Goal: Transaction & Acquisition: Purchase product/service

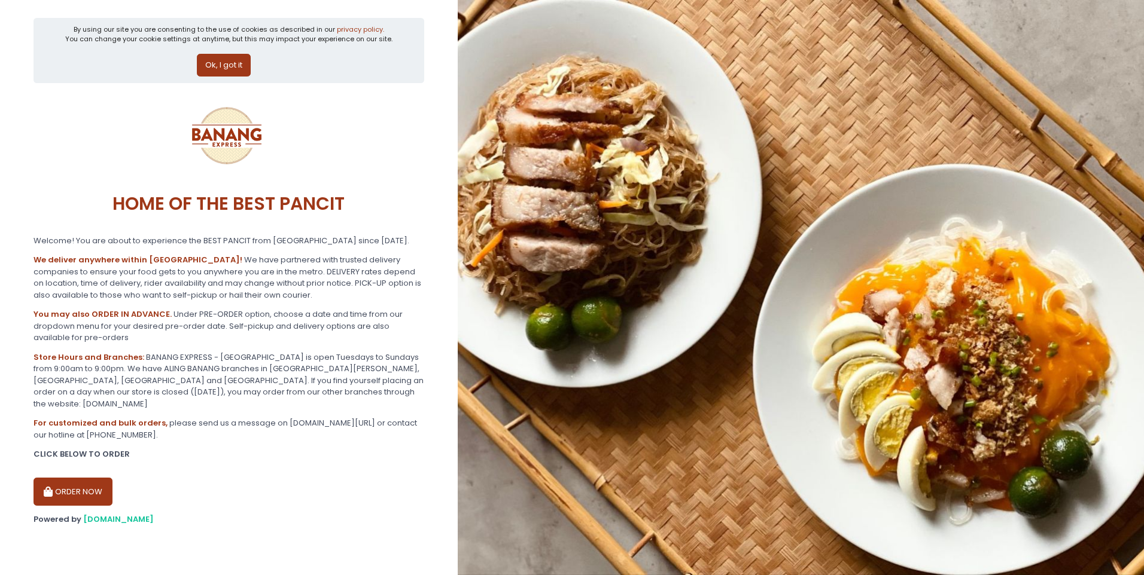
click at [56, 479] on button "ORDER NOW" at bounding box center [72, 492] width 79 height 29
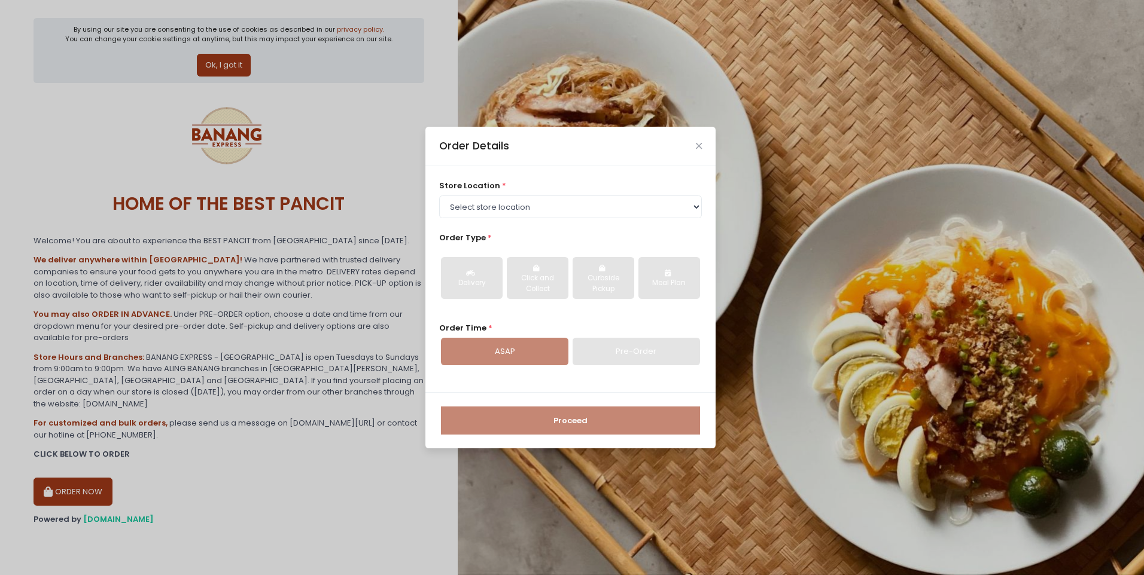
click at [508, 346] on div "ASAP" at bounding box center [504, 352] width 127 height 28
click at [489, 357] on div "ASAP" at bounding box center [504, 352] width 127 height 28
click at [695, 210] on select "Select store location BANANG EXPRESS - [GEOGRAPHIC_DATA], [GEOGRAPHIC_DATA] BAN…" at bounding box center [570, 207] width 263 height 23
select select "675c0ae4bfedf4b19365cabd"
click at [439, 196] on select "Select store location BANANG EXPRESS - [GEOGRAPHIC_DATA], [GEOGRAPHIC_DATA] BAN…" at bounding box center [570, 207] width 263 height 23
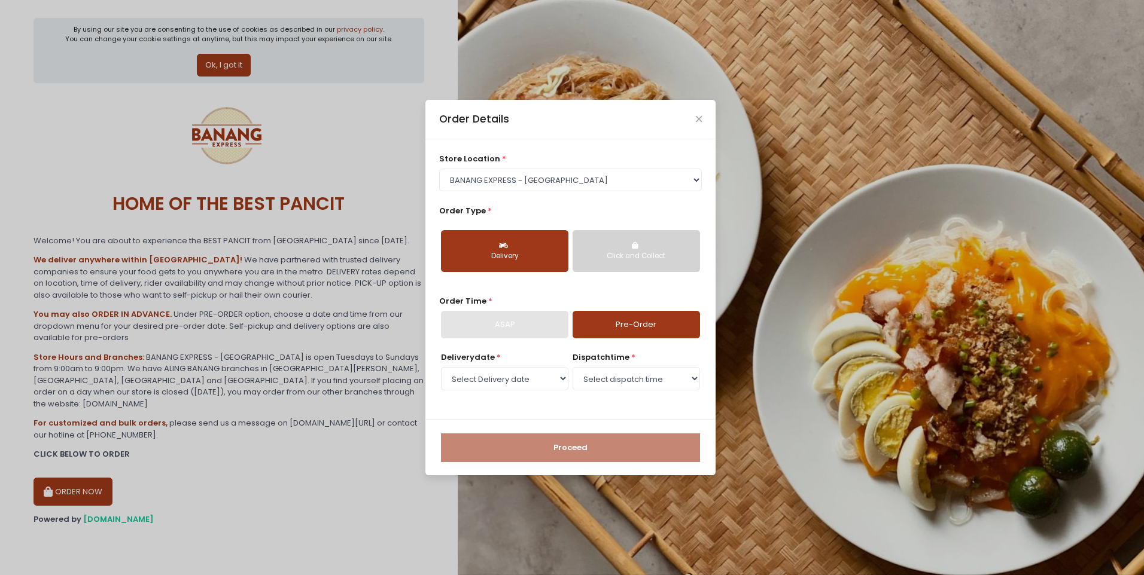
click at [497, 246] on button "Delivery" at bounding box center [504, 251] width 127 height 42
click at [506, 248] on icon "button" at bounding box center [505, 245] width 12 height 7
click at [695, 114] on div "Order Details" at bounding box center [570, 119] width 290 height 39
click at [700, 120] on icon "Close" at bounding box center [699, 119] width 6 height 9
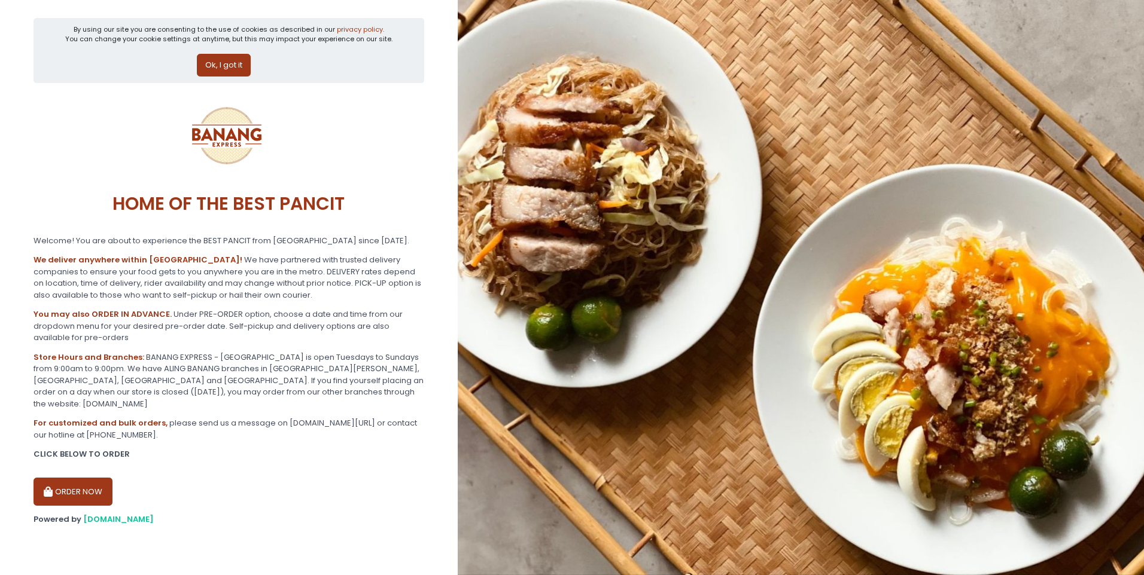
click at [233, 65] on button "Ok, I got it" at bounding box center [224, 65] width 54 height 23
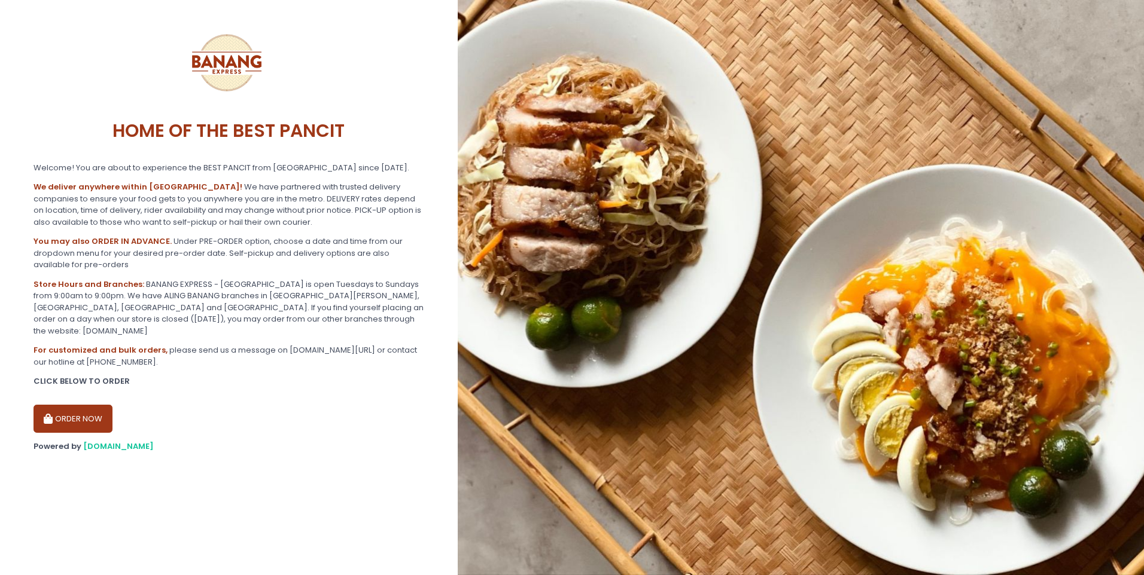
click at [82, 406] on button "ORDER NOW" at bounding box center [72, 419] width 79 height 29
select select "675c0ae4bfedf4b19365cabd"
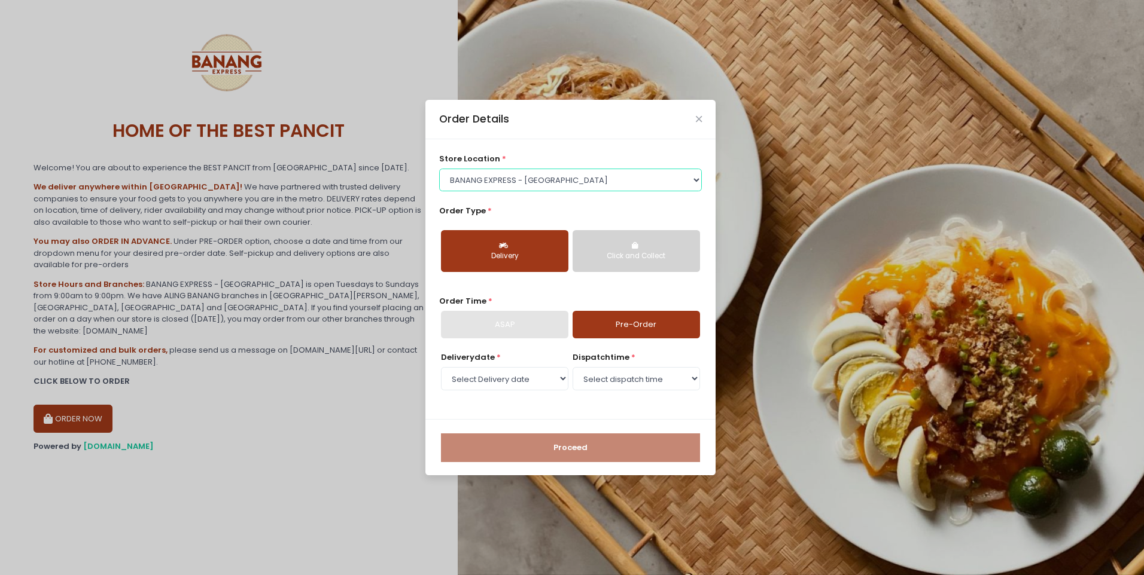
click at [700, 181] on select "Select store location BANANG EXPRESS - [GEOGRAPHIC_DATA], [GEOGRAPHIC_DATA] BAN…" at bounding box center [570, 180] width 263 height 23
click at [596, 178] on select "Select store location BANANG EXPRESS - [GEOGRAPHIC_DATA], [GEOGRAPHIC_DATA] BAN…" at bounding box center [570, 180] width 263 height 23
click at [695, 377] on select "Select dispatch time" at bounding box center [635, 378] width 127 height 23
click at [572, 367] on select "Select dispatch time" at bounding box center [635, 378] width 127 height 23
click at [632, 324] on link "Pre-Order" at bounding box center [635, 325] width 127 height 28
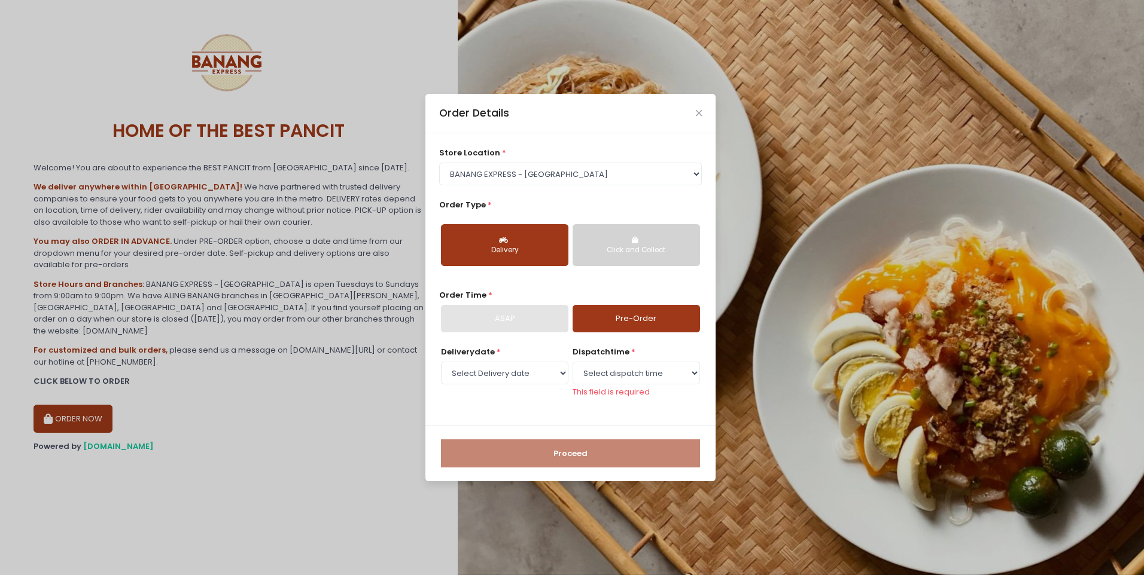
click at [702, 106] on div "Order Details" at bounding box center [570, 113] width 290 height 39
click at [681, 117] on div "Order Details" at bounding box center [570, 113] width 290 height 39
click at [693, 111] on div "Order Details" at bounding box center [570, 113] width 290 height 39
click at [700, 111] on icon "Close" at bounding box center [699, 113] width 6 height 9
